Goal: Navigation & Orientation: Find specific page/section

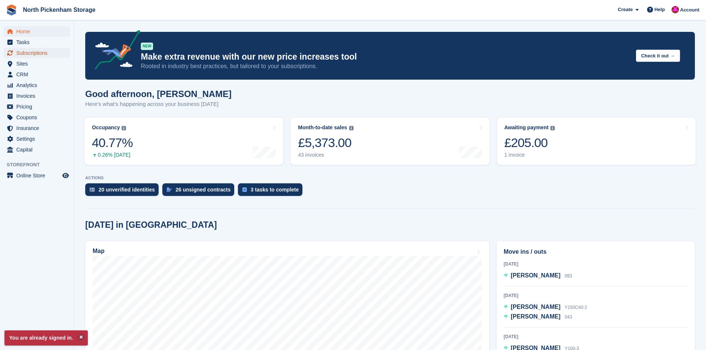
click at [31, 54] on span "Subscriptions" at bounding box center [38, 53] width 44 height 10
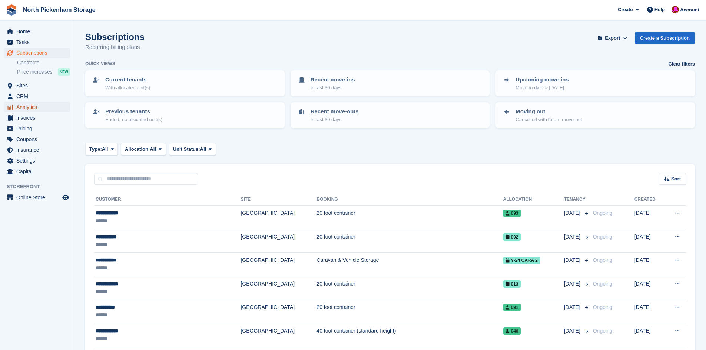
click at [36, 104] on span "Analytics" at bounding box center [38, 107] width 44 height 10
